Goal: Information Seeking & Learning: Find specific fact

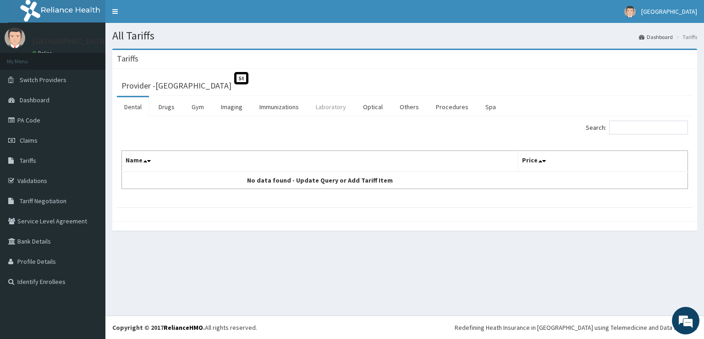
click at [335, 104] on link "Laboratory" at bounding box center [330, 106] width 45 height 19
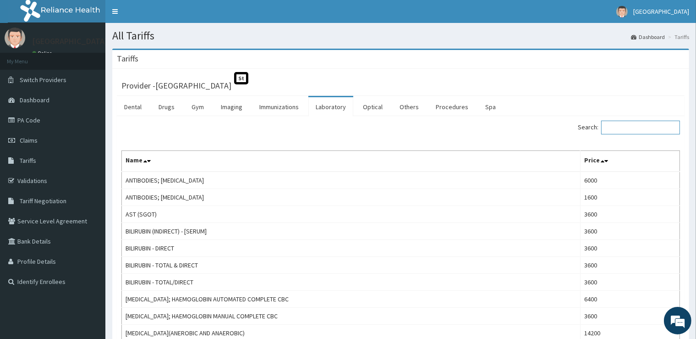
click at [627, 128] on input "Search:" at bounding box center [640, 128] width 79 height 14
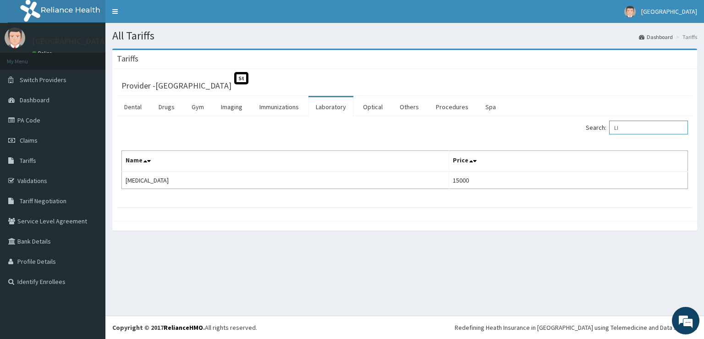
type input "L"
type input "DIMER"
click at [32, 120] on link "PA Code" at bounding box center [52, 120] width 105 height 20
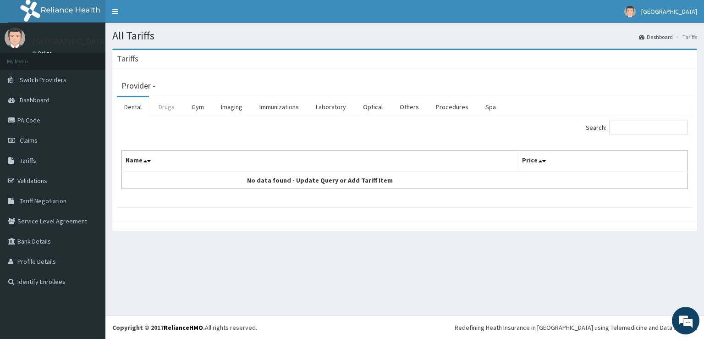
click at [165, 108] on link "Drugs" at bounding box center [166, 106] width 31 height 19
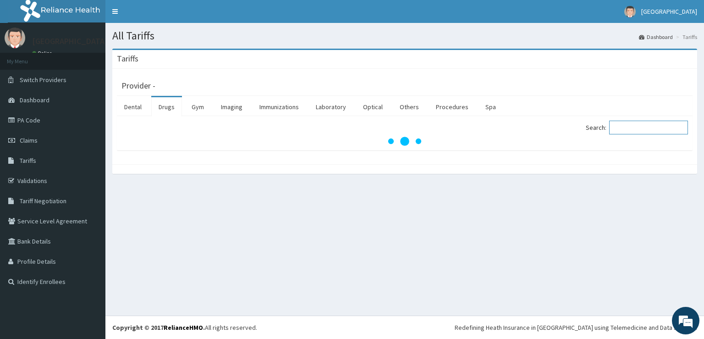
click at [618, 127] on input "Search:" at bounding box center [648, 128] width 79 height 14
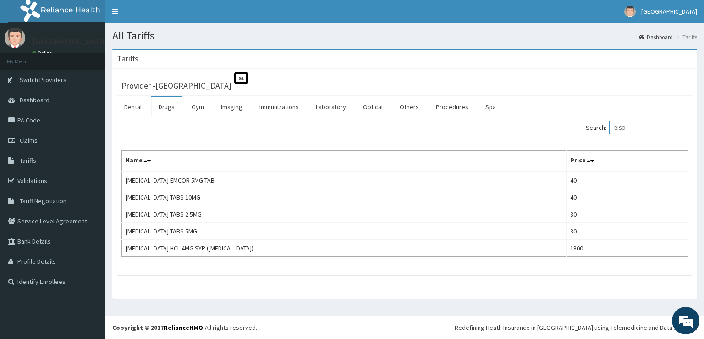
type input "BISO"
click at [235, 110] on link "Imaging" at bounding box center [232, 106] width 36 height 19
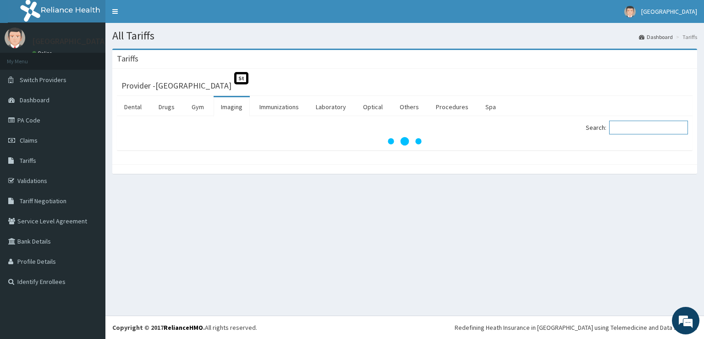
click at [627, 129] on input "Search:" at bounding box center [648, 128] width 79 height 14
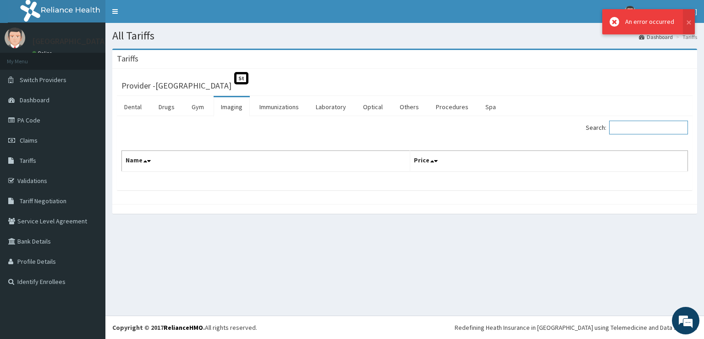
click at [621, 129] on input "Search:" at bounding box center [648, 128] width 79 height 14
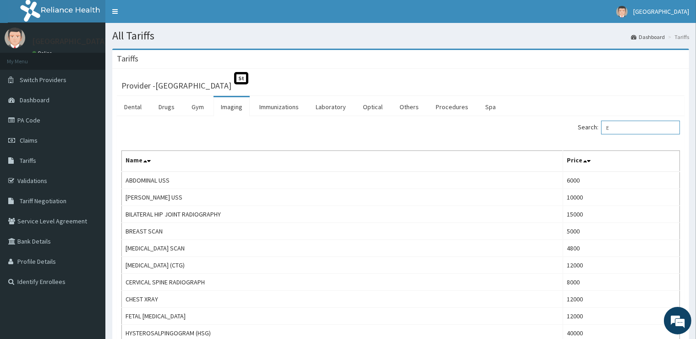
click at [630, 128] on input "E" at bounding box center [640, 128] width 79 height 14
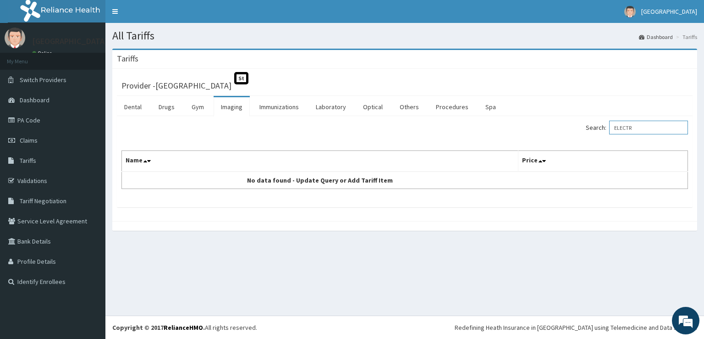
click at [660, 128] on input "ELECTR" at bounding box center [648, 128] width 79 height 14
type input "[MEDICAL_DATA]"
click at [445, 108] on link "Procedures" at bounding box center [452, 106] width 47 height 19
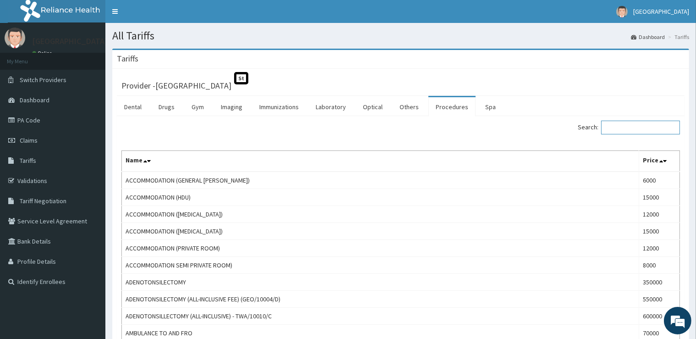
click at [615, 129] on input "Search:" at bounding box center [640, 128] width 79 height 14
type input "E"
click at [489, 105] on link "Spa" at bounding box center [490, 106] width 25 height 19
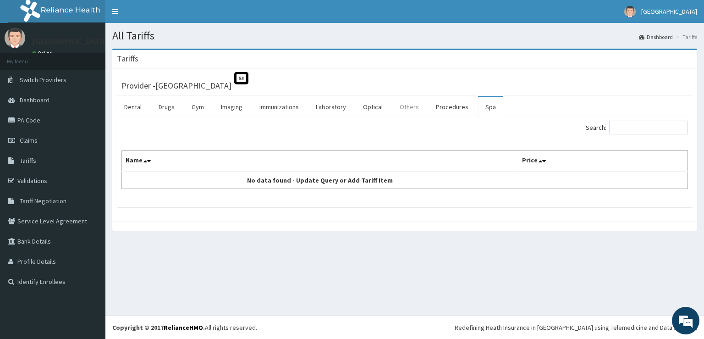
click at [405, 106] on link "Others" at bounding box center [409, 106] width 34 height 19
click at [619, 127] on input "Search:" at bounding box center [648, 128] width 79 height 14
type input "E"
click at [376, 106] on link "Optical" at bounding box center [373, 106] width 34 height 19
click at [624, 130] on input "Search:" at bounding box center [648, 128] width 79 height 14
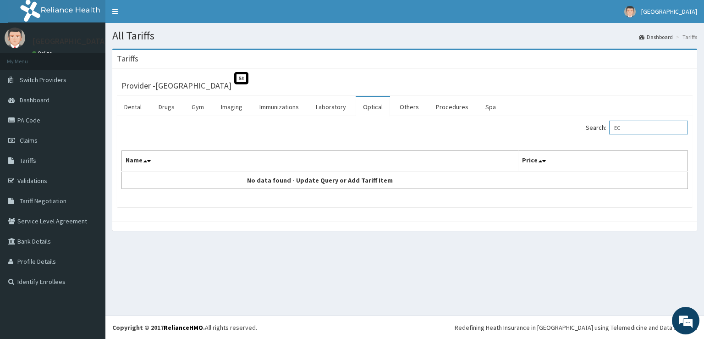
type input "E"
click at [166, 108] on link "Drugs" at bounding box center [166, 106] width 31 height 19
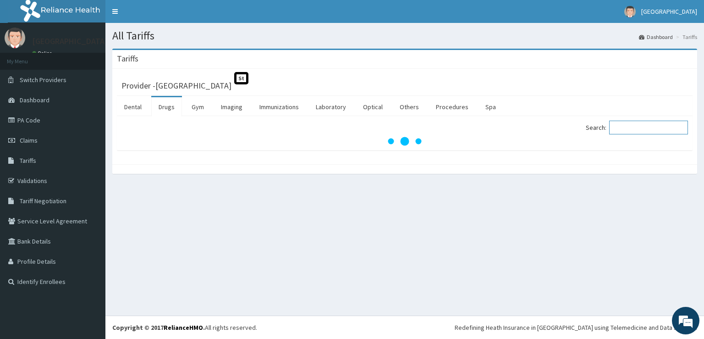
click at [632, 126] on input "Search:" at bounding box center [648, 128] width 79 height 14
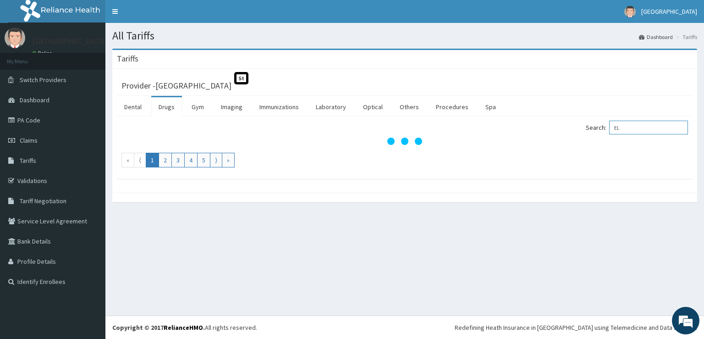
type input "E"
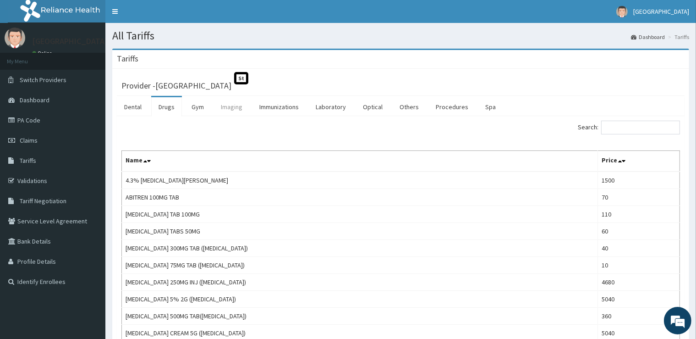
click at [226, 105] on link "Imaging" at bounding box center [232, 106] width 36 height 19
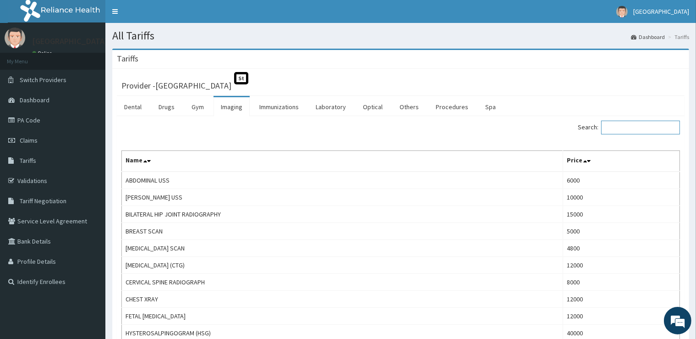
click at [626, 128] on input "Search:" at bounding box center [640, 128] width 79 height 14
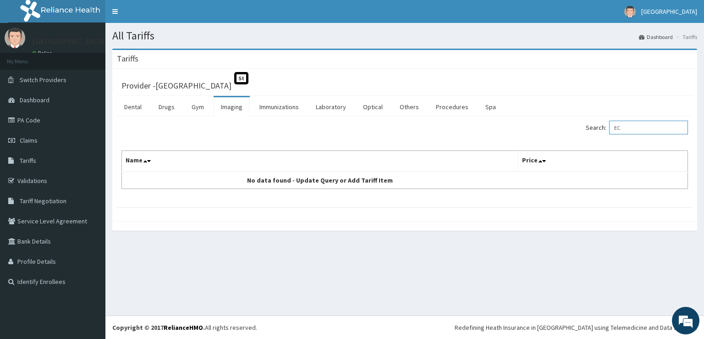
type input "E"
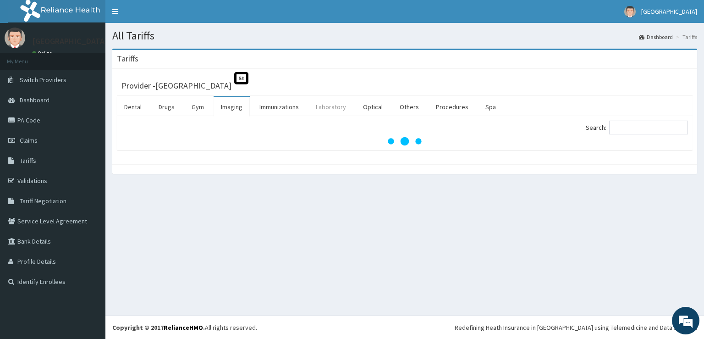
click at [329, 107] on link "Laboratory" at bounding box center [330, 106] width 45 height 19
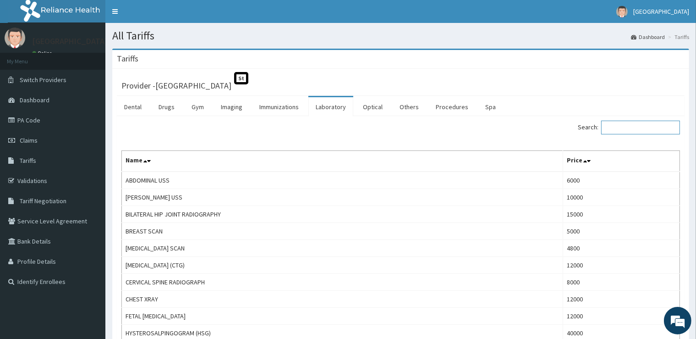
click at [633, 124] on input "Search:" at bounding box center [640, 128] width 79 height 14
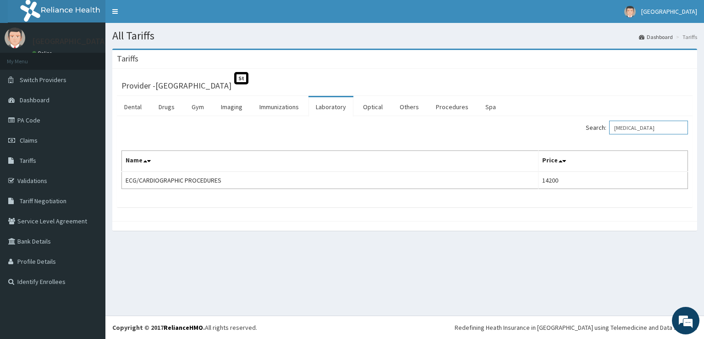
type input "[MEDICAL_DATA]"
